Goal: Book appointment/travel/reservation

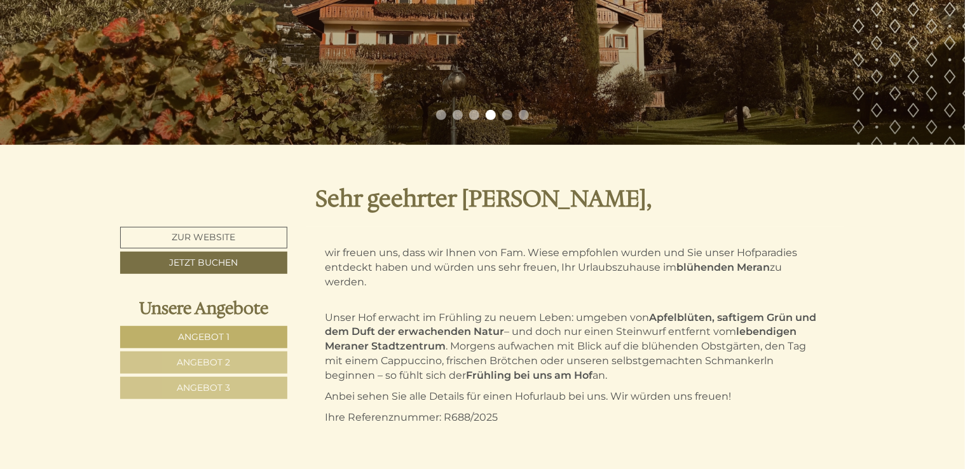
scroll to position [254, 0]
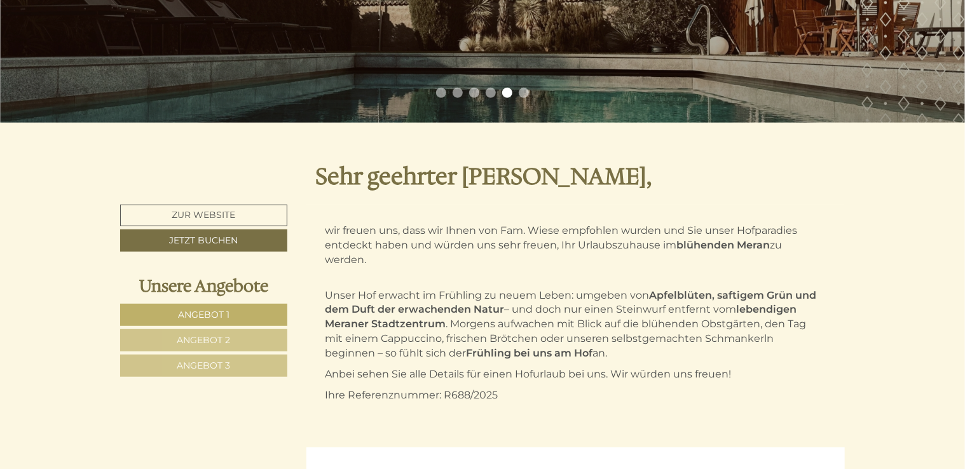
click at [197, 314] on span "Angebot 1" at bounding box center [204, 314] width 52 height 11
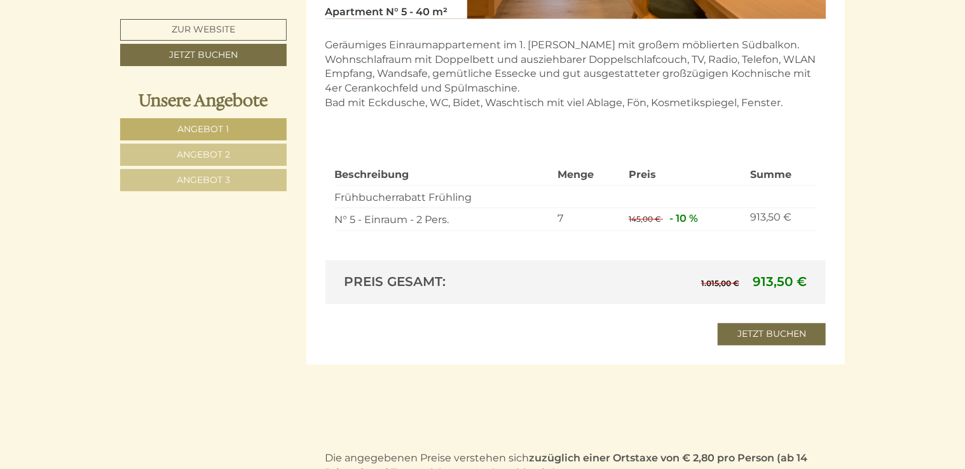
scroll to position [1147, 0]
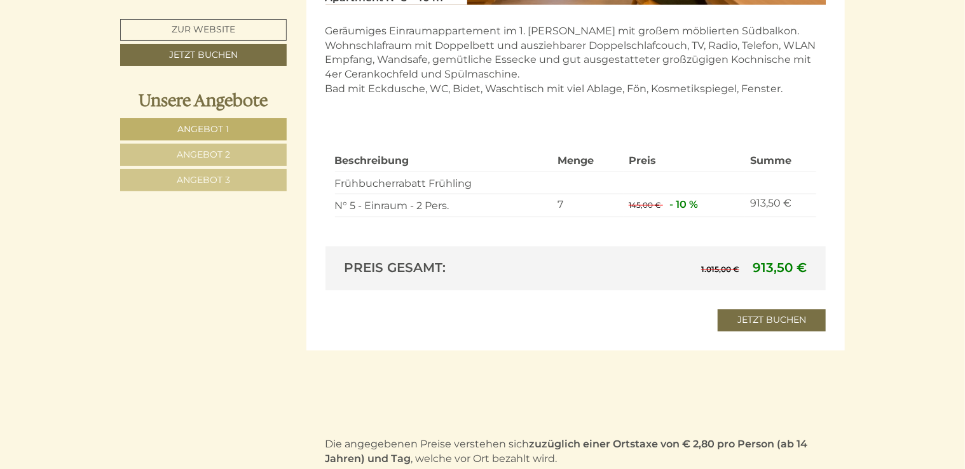
click at [179, 155] on span "Angebot 2" at bounding box center [203, 154] width 53 height 11
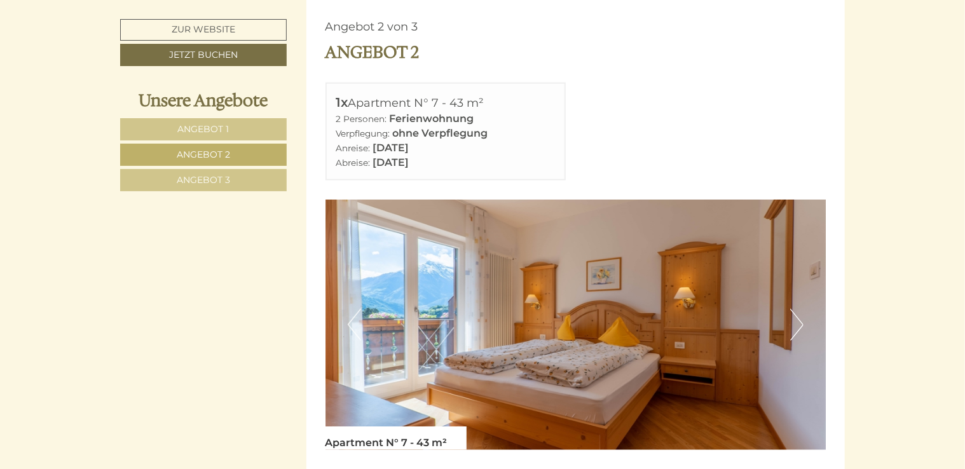
click at [197, 127] on span "Angebot 1" at bounding box center [204, 128] width 52 height 11
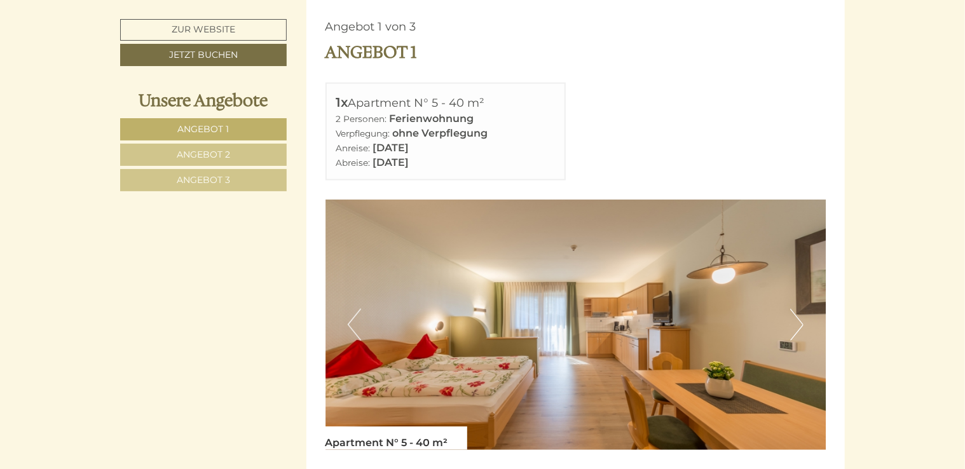
click at [209, 154] on span "Angebot 2" at bounding box center [203, 154] width 53 height 11
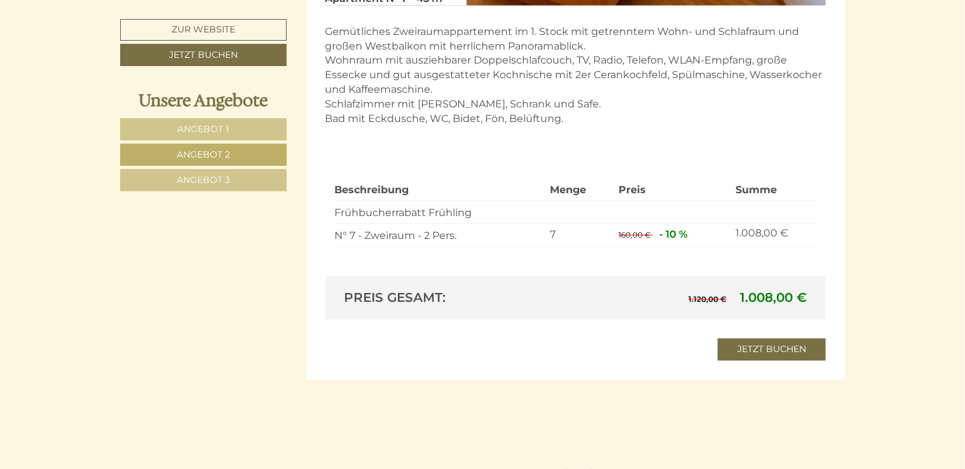
scroll to position [1147, 0]
click at [203, 181] on span "Angebot 3" at bounding box center [203, 179] width 53 height 11
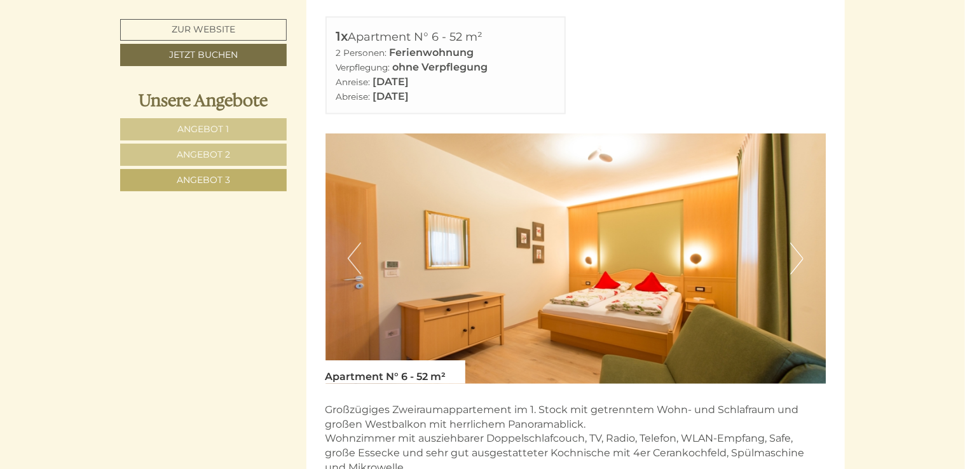
scroll to position [766, 0]
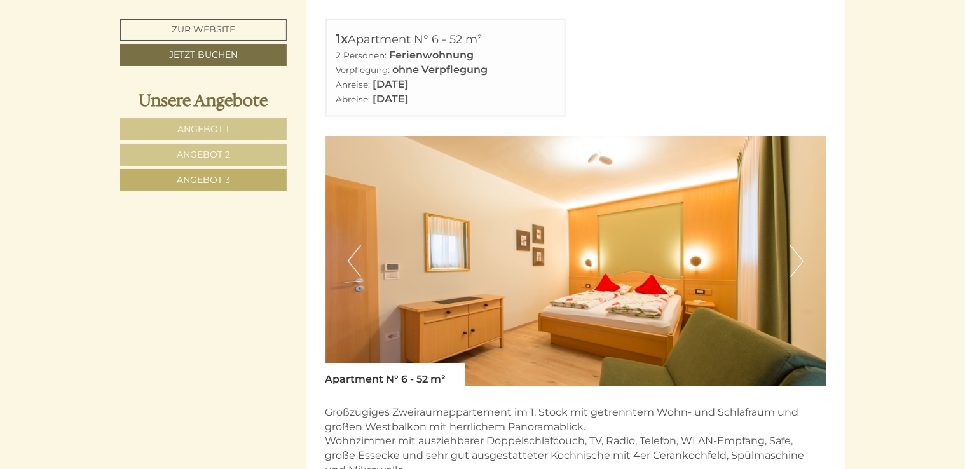
click at [256, 151] on link "Angebot 2" at bounding box center [203, 155] width 167 height 22
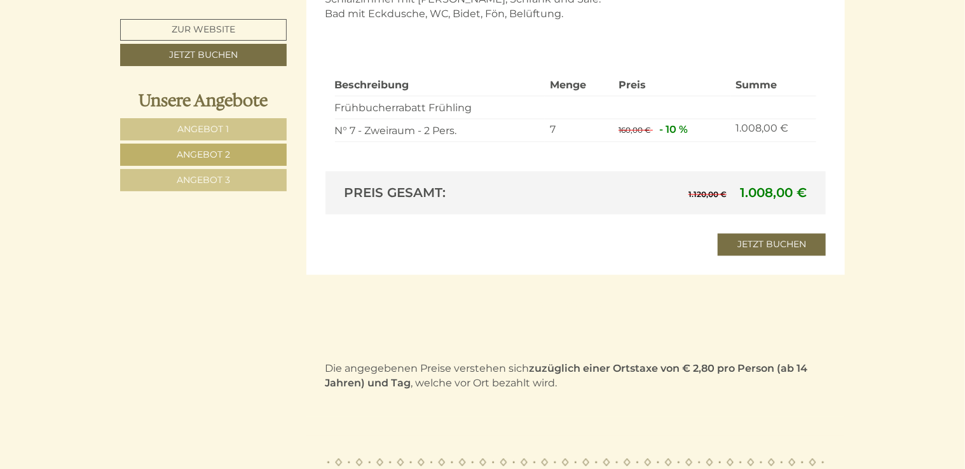
scroll to position [1274, 0]
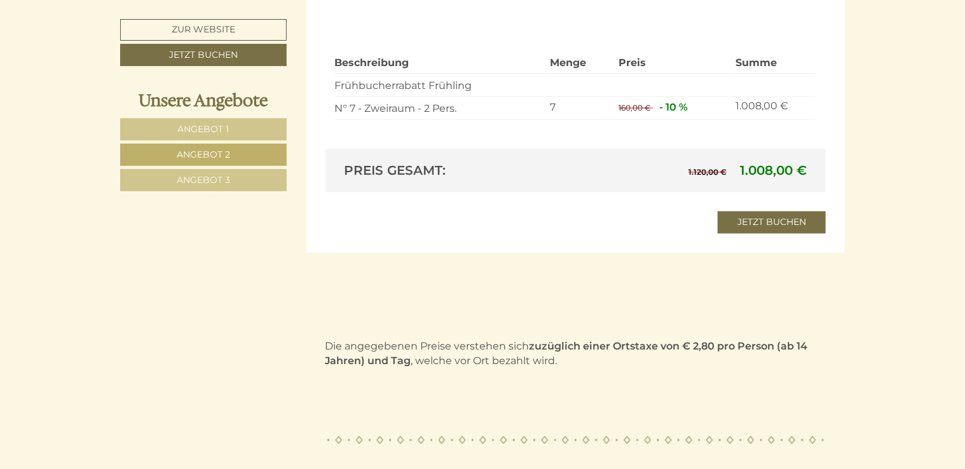
click at [200, 180] on span "Angebot 3" at bounding box center [203, 179] width 53 height 11
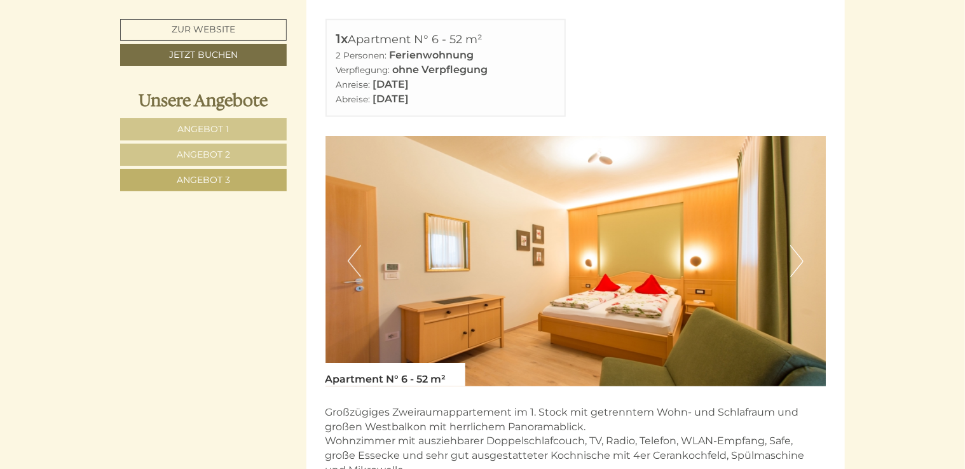
scroll to position [702, 0]
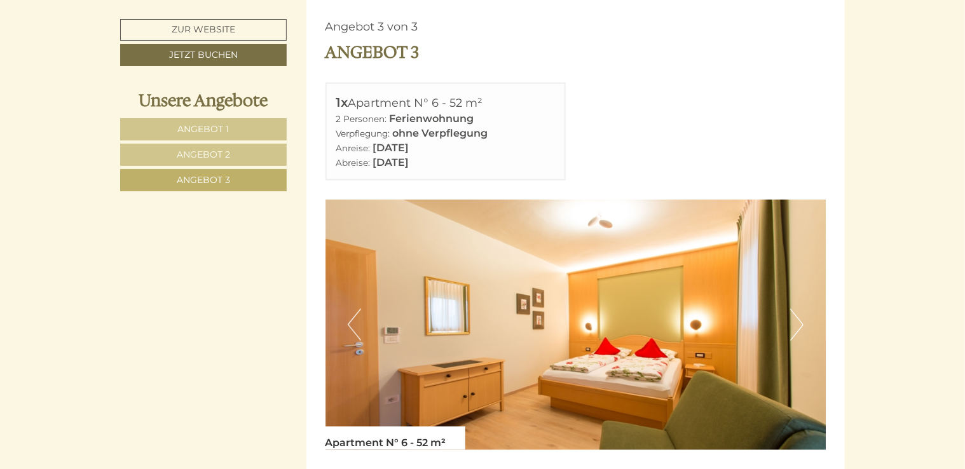
click at [802, 327] on button "Next" at bounding box center [796, 325] width 13 height 32
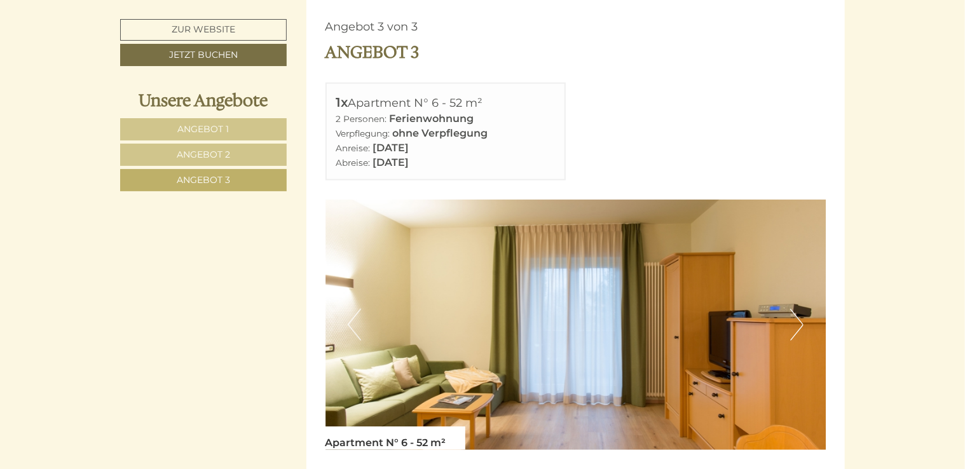
click at [352, 325] on button "Previous" at bounding box center [354, 325] width 13 height 32
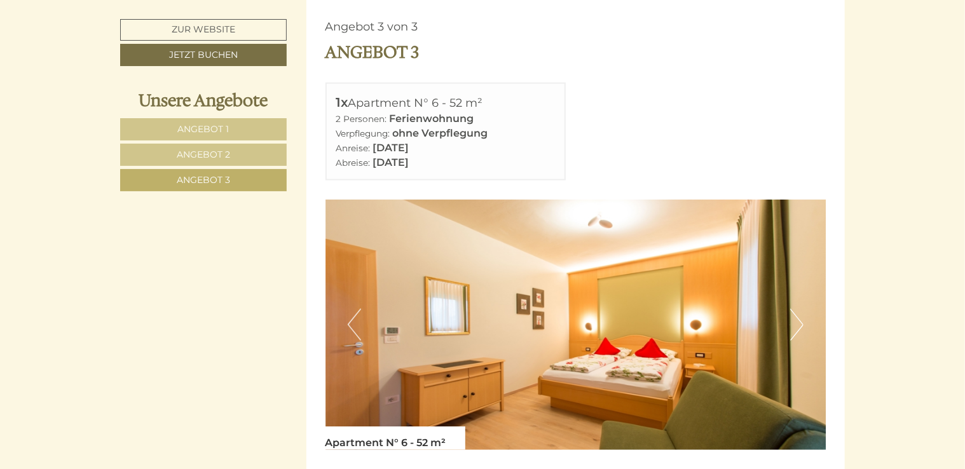
click at [797, 327] on button "Next" at bounding box center [796, 325] width 13 height 32
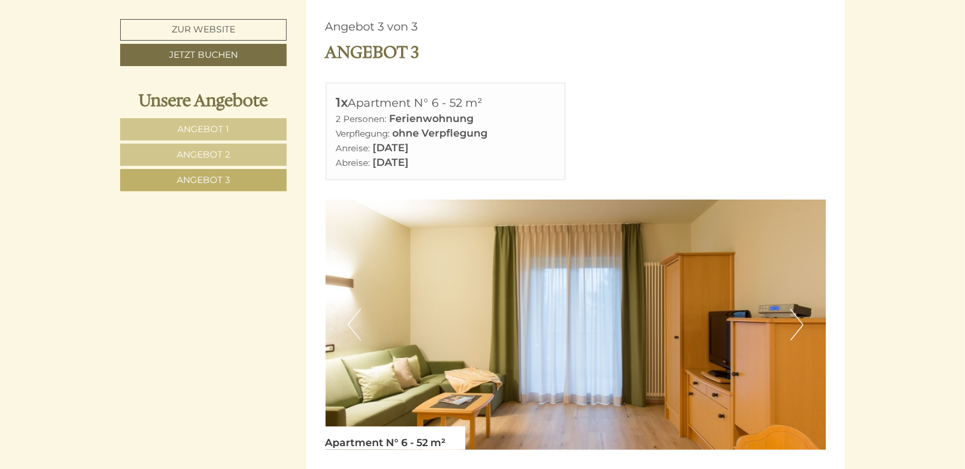
click at [213, 155] on span "Angebot 2" at bounding box center [203, 154] width 53 height 11
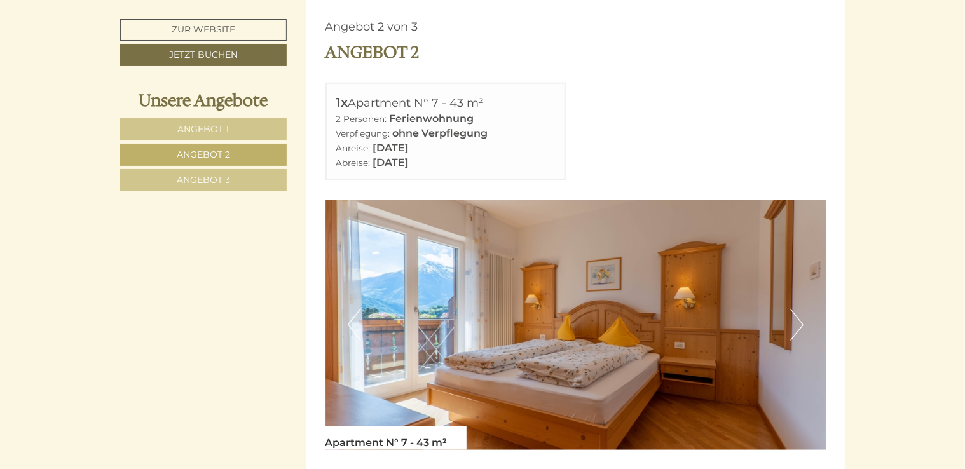
click at [796, 322] on button "Next" at bounding box center [796, 325] width 13 height 32
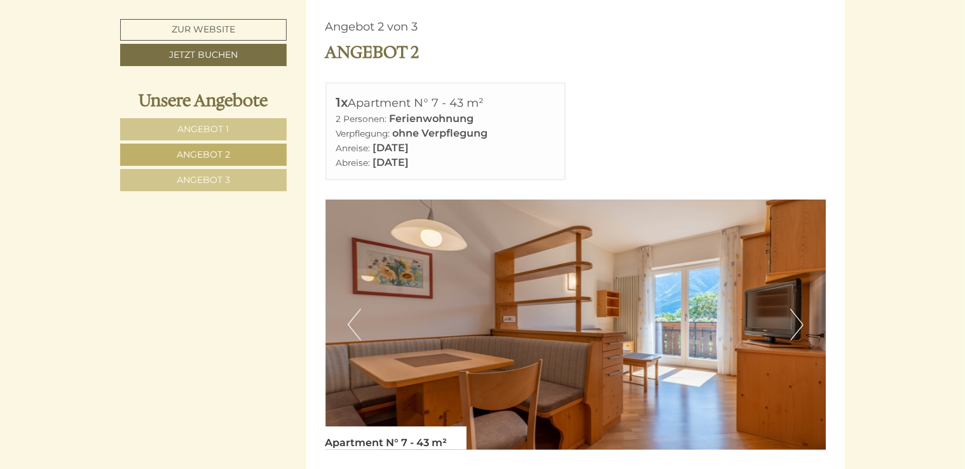
click at [350, 324] on button "Previous" at bounding box center [354, 325] width 13 height 32
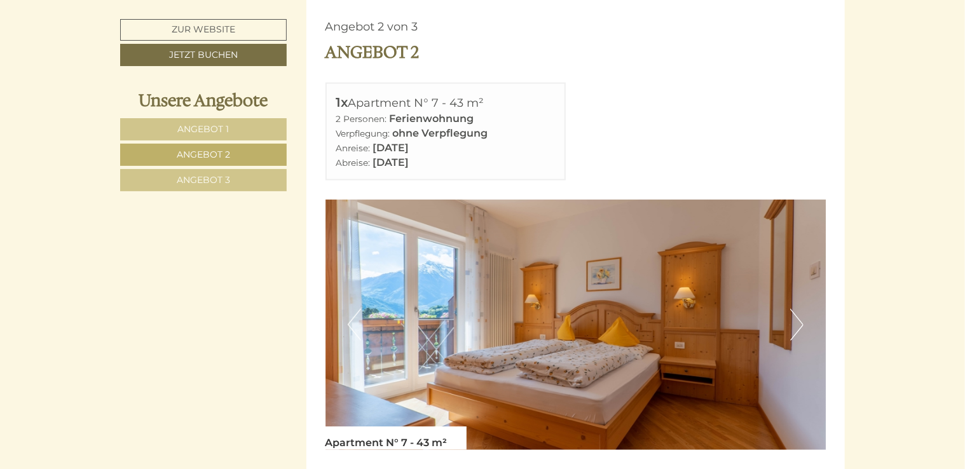
click at [200, 155] on span "Angebot 2" at bounding box center [203, 154] width 53 height 11
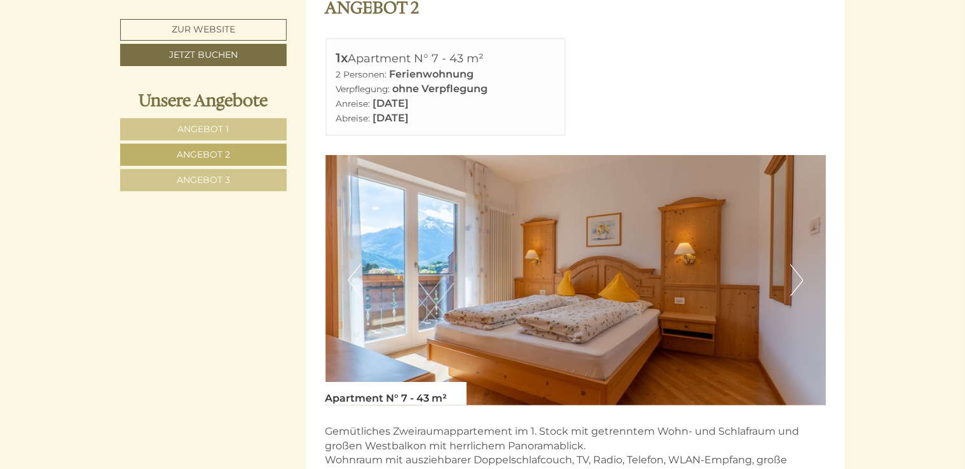
scroll to position [893, 0]
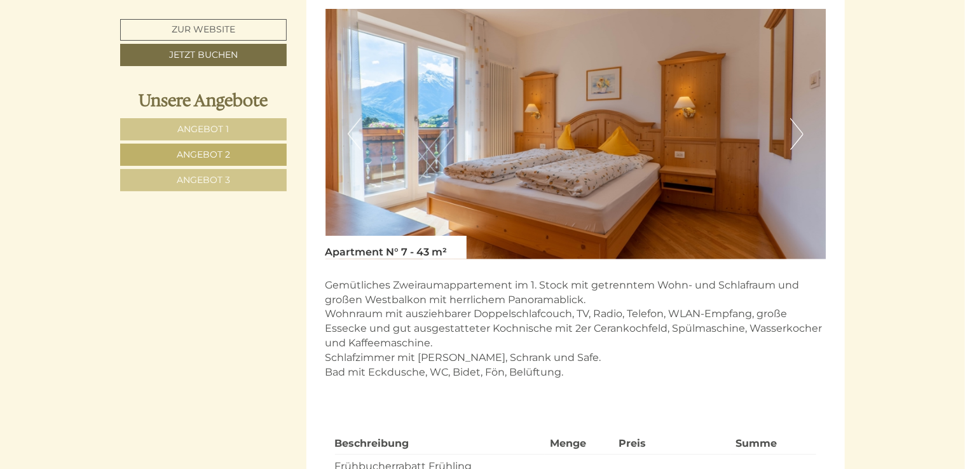
click at [796, 137] on button "Next" at bounding box center [796, 134] width 13 height 32
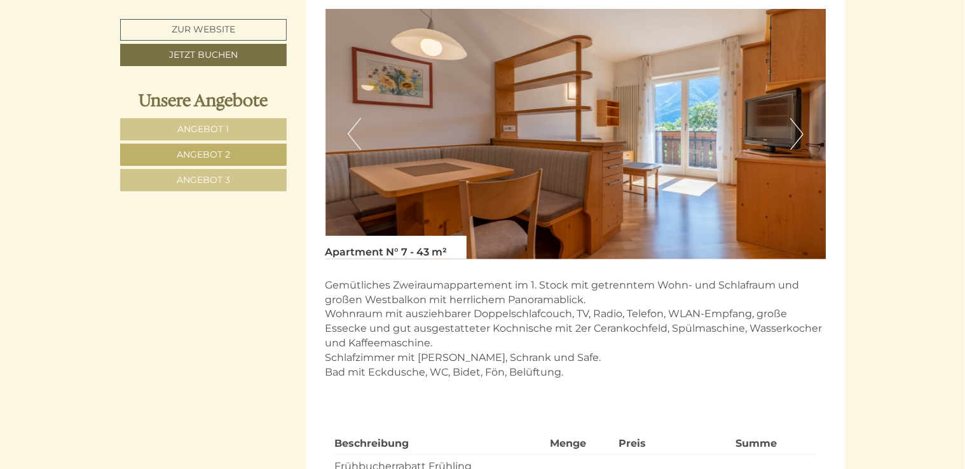
click at [353, 139] on button "Previous" at bounding box center [354, 134] width 13 height 32
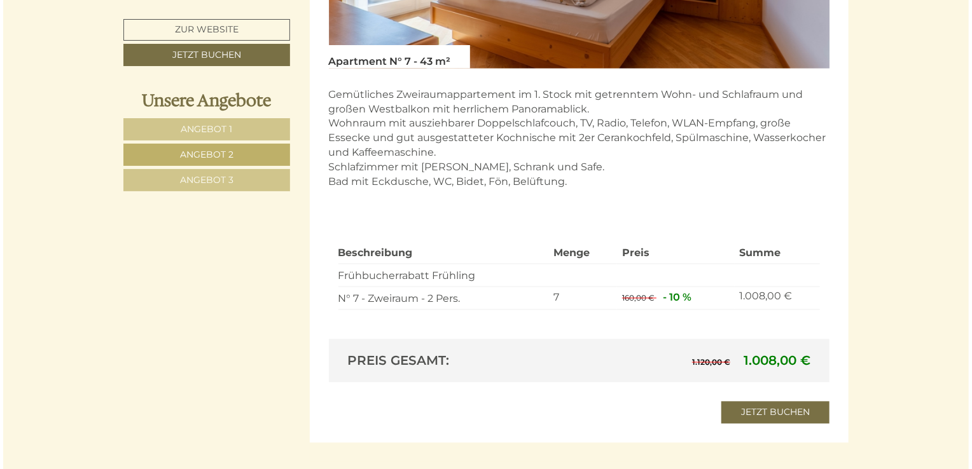
scroll to position [1147, 0]
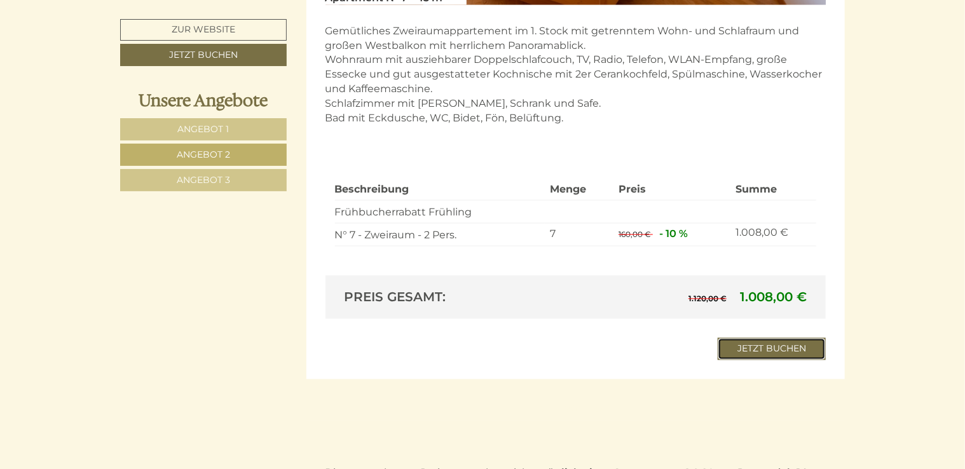
click at [755, 347] on link "Jetzt buchen" at bounding box center [772, 349] width 108 height 22
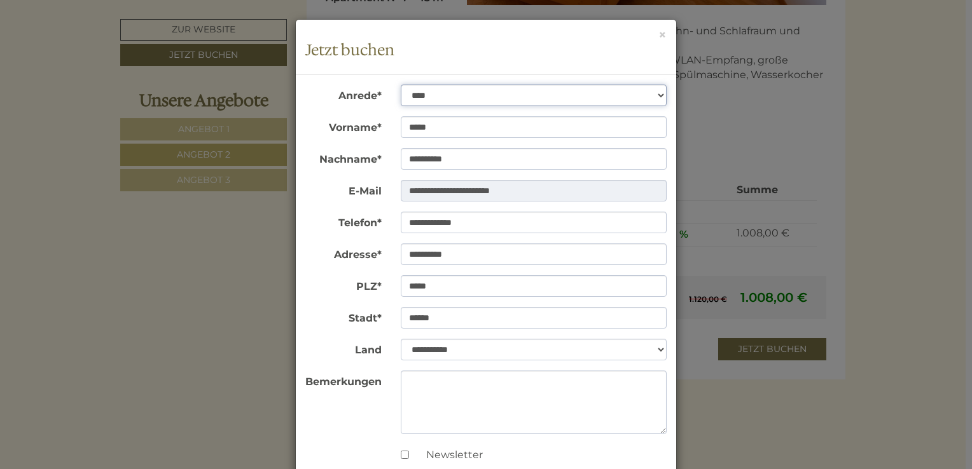
click at [656, 94] on select "**********" at bounding box center [534, 96] width 266 height 22
click at [401, 85] on select "**********" at bounding box center [534, 96] width 266 height 22
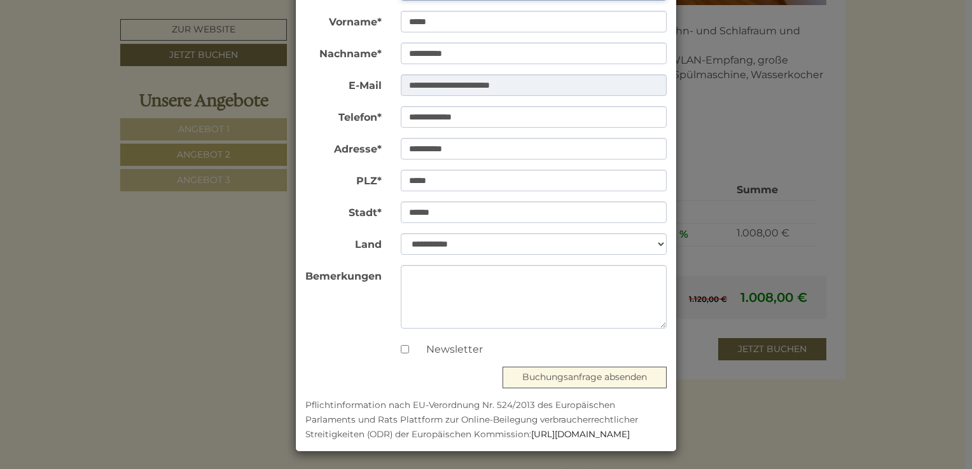
scroll to position [106, 0]
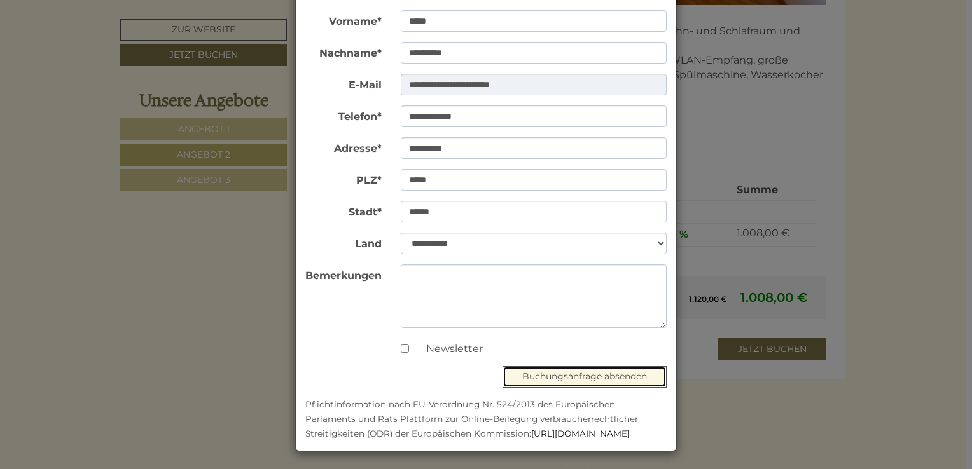
click at [542, 380] on button "Buchungsanfrage absenden" at bounding box center [584, 377] width 164 height 22
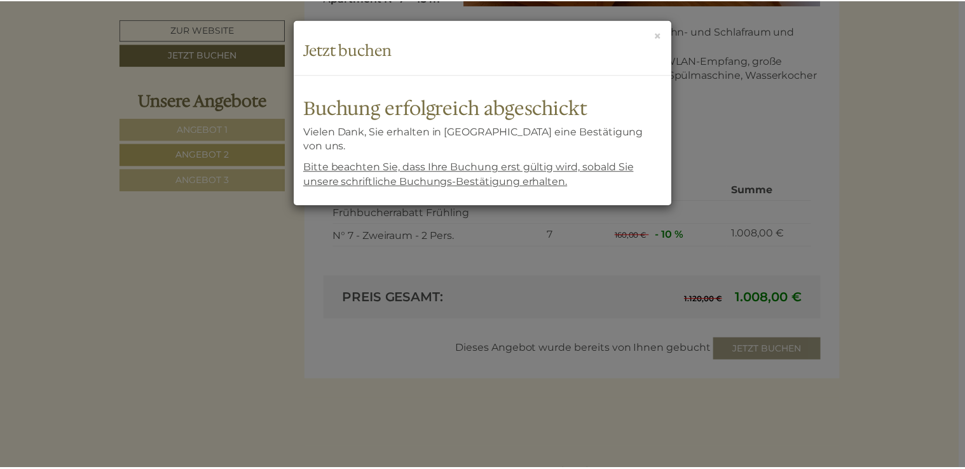
scroll to position [0, 0]
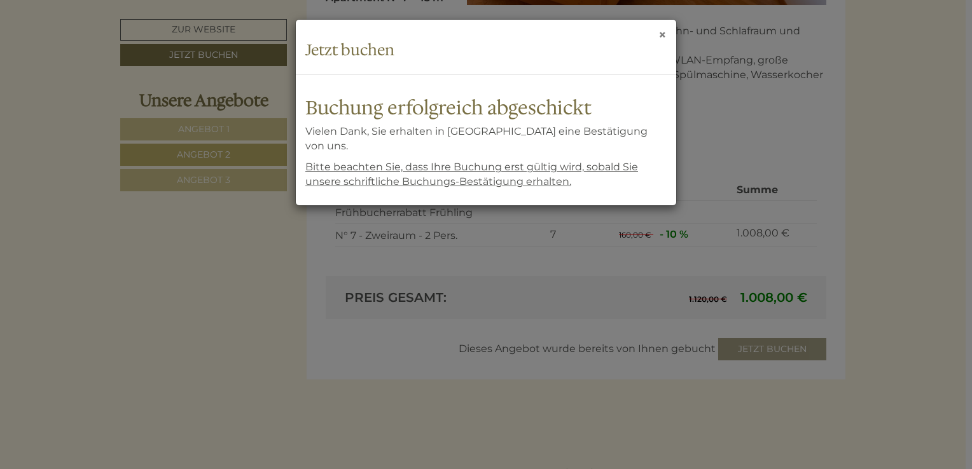
click at [662, 34] on button "×" at bounding box center [662, 34] width 8 height 13
